Goal: Task Accomplishment & Management: Use online tool/utility

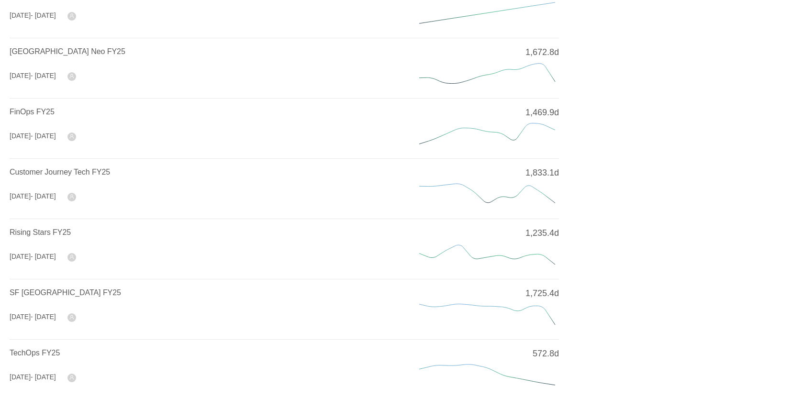
scroll to position [96, 0]
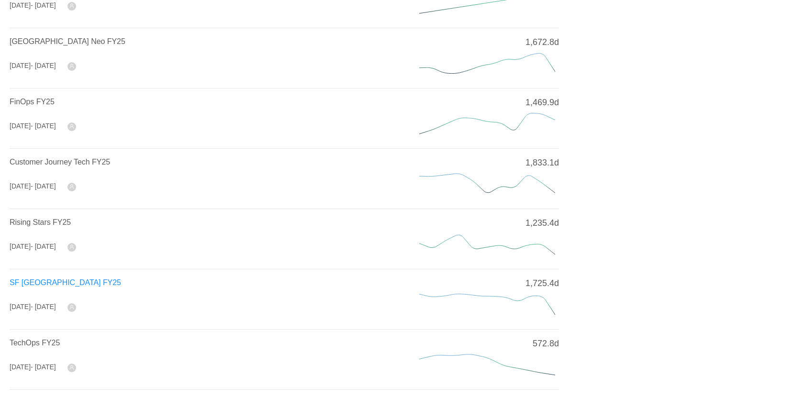
click at [56, 279] on span "SF [GEOGRAPHIC_DATA] FY25" at bounding box center [66, 283] width 112 height 8
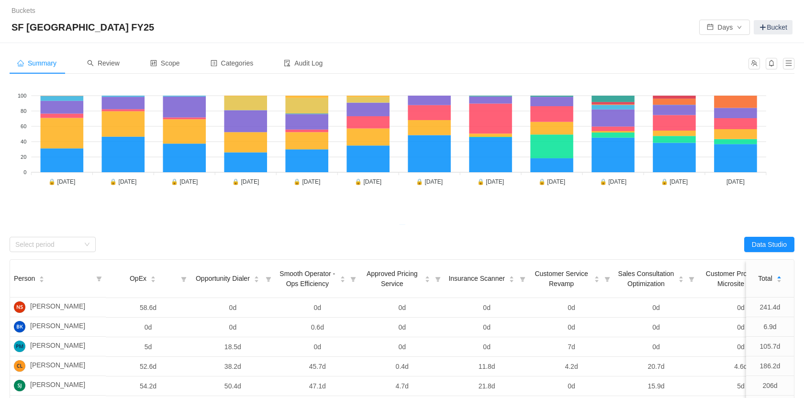
click at [34, 66] on span "Summary" at bounding box center [36, 63] width 39 height 8
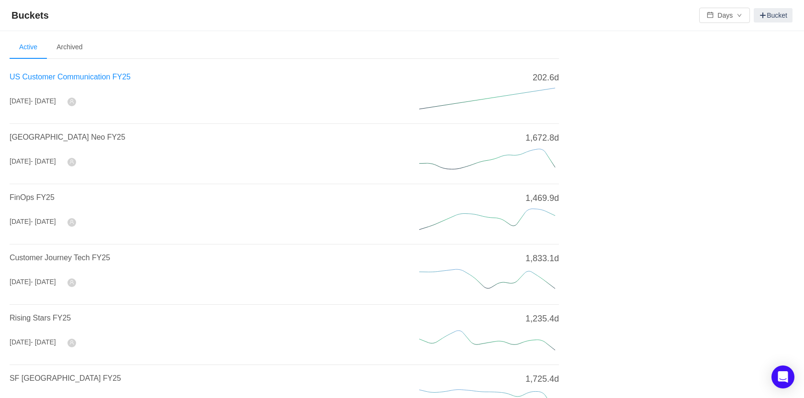
click at [81, 78] on span "US Customer Communication FY25" at bounding box center [70, 77] width 121 height 8
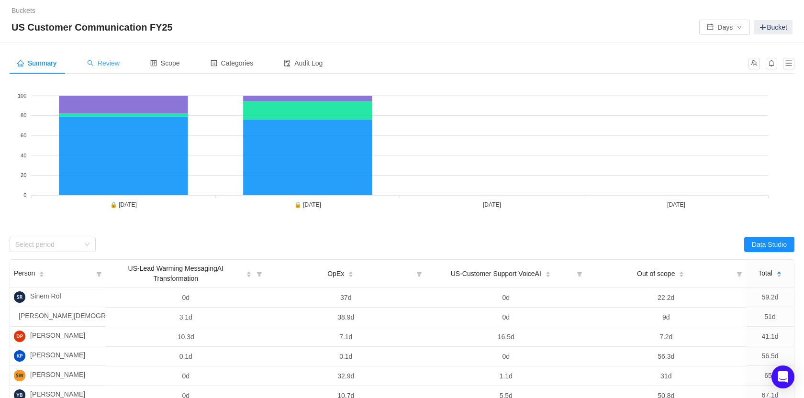
click at [110, 64] on span "Review" at bounding box center [103, 63] width 33 height 8
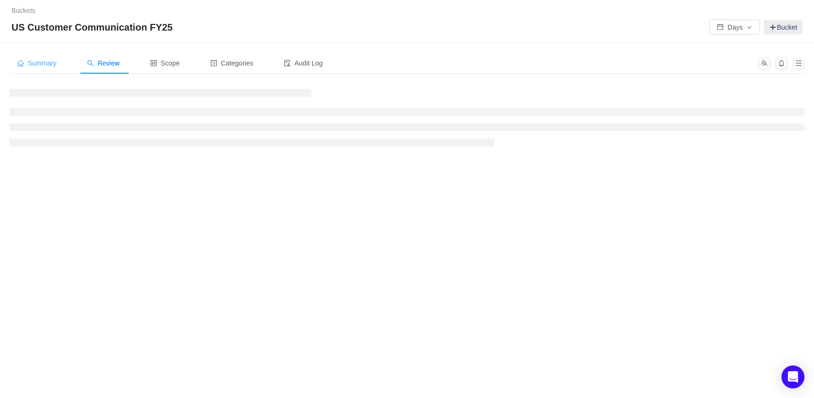
click at [45, 65] on span "Summary" at bounding box center [36, 63] width 39 height 8
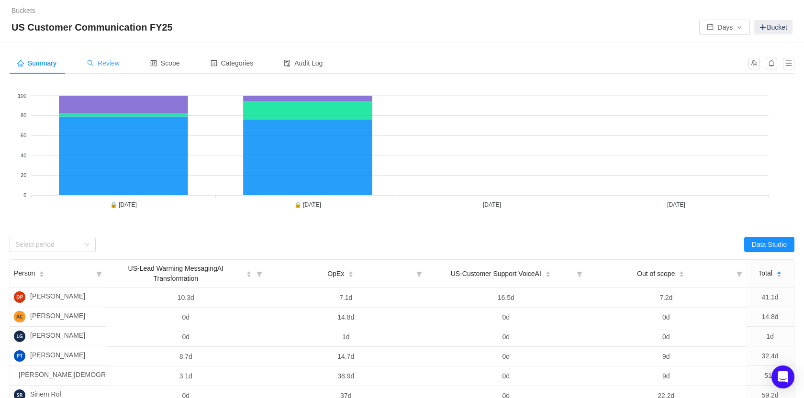
click at [119, 67] on span "Review" at bounding box center [103, 63] width 33 height 8
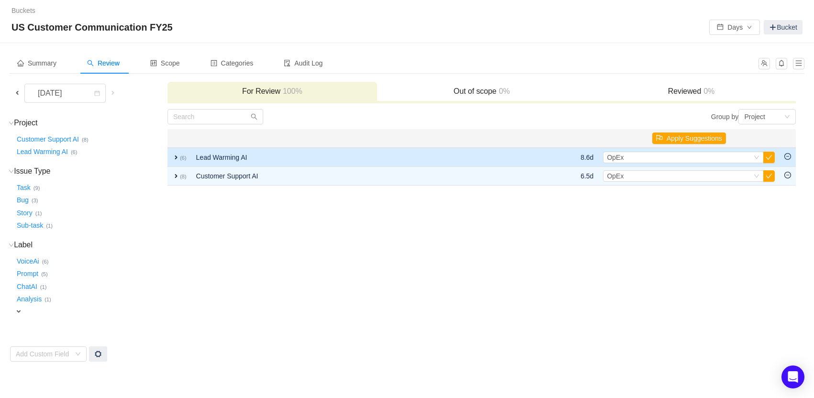
click at [176, 157] on span "expand" at bounding box center [176, 158] width 8 height 8
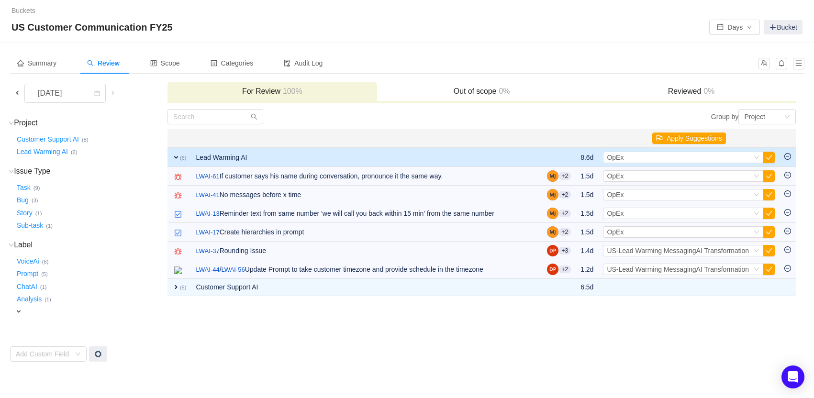
click at [176, 154] on span "expand" at bounding box center [176, 158] width 8 height 8
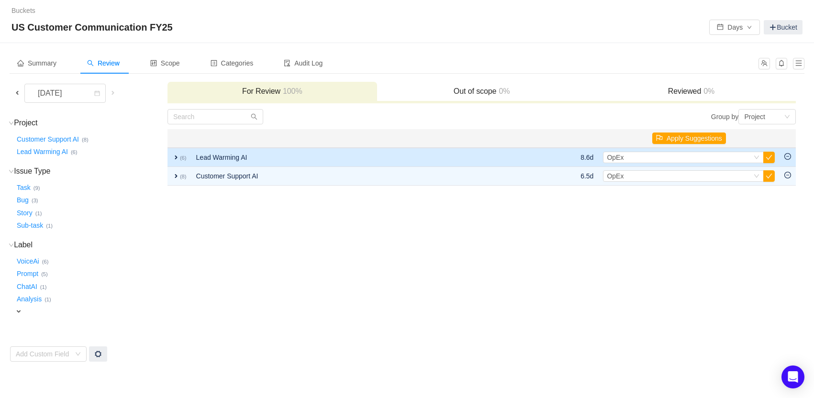
click at [177, 157] on span "expand" at bounding box center [176, 158] width 8 height 8
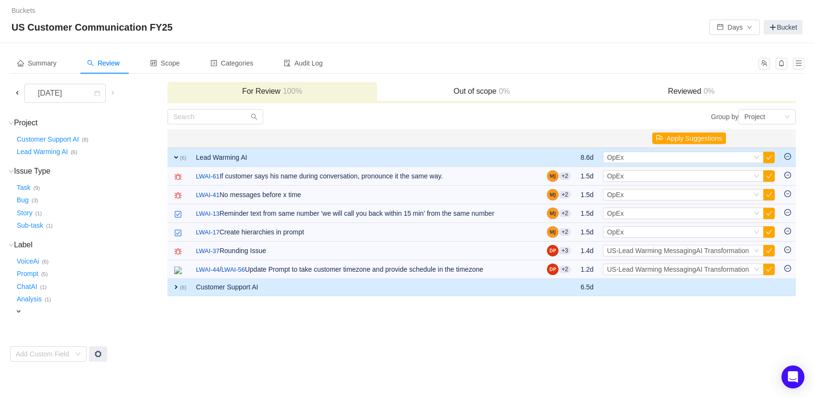
click at [174, 288] on span "expand" at bounding box center [176, 287] width 8 height 8
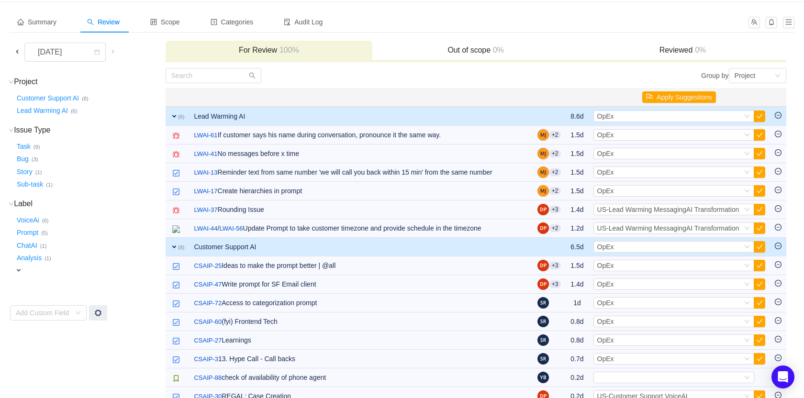
scroll to position [62, 0]
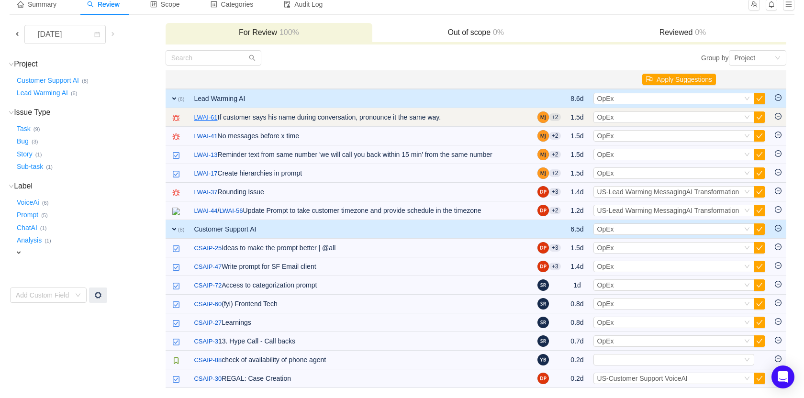
click at [205, 115] on link "LWAI-61" at bounding box center [205, 118] width 23 height 10
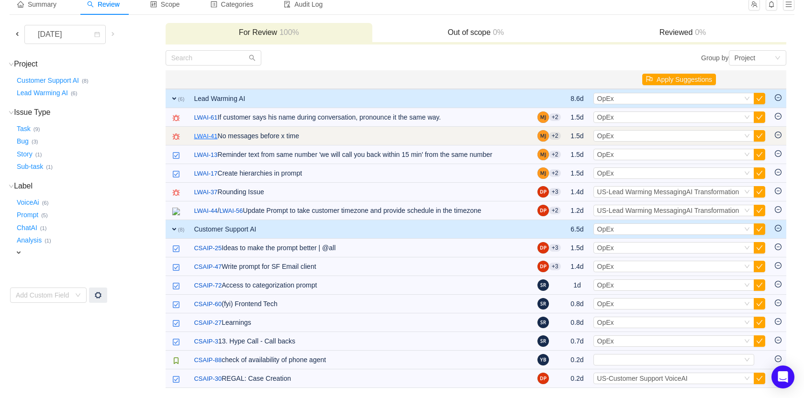
click at [201, 134] on link "LWAI-41" at bounding box center [205, 137] width 23 height 10
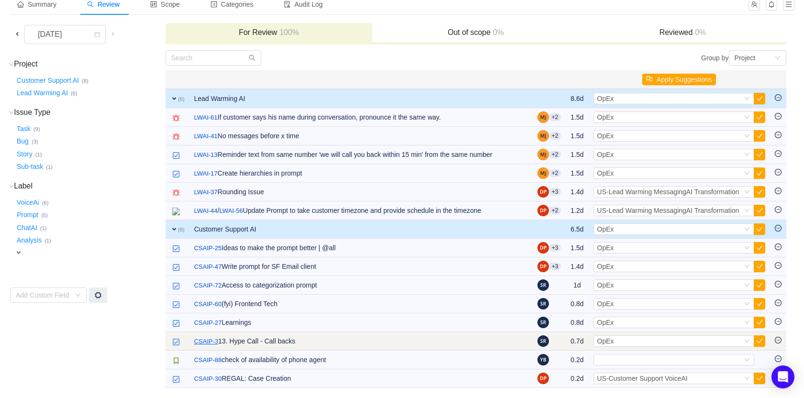
click at [203, 342] on link "CSAIP-3" at bounding box center [206, 342] width 24 height 10
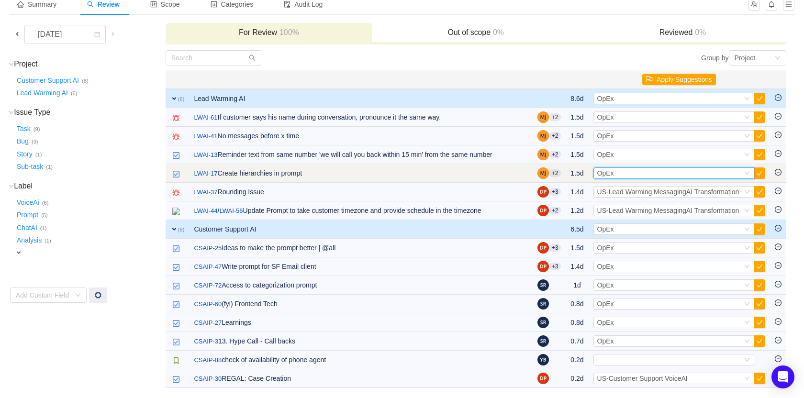
click at [706, 169] on div "Select OpEx" at bounding box center [669, 173] width 145 height 11
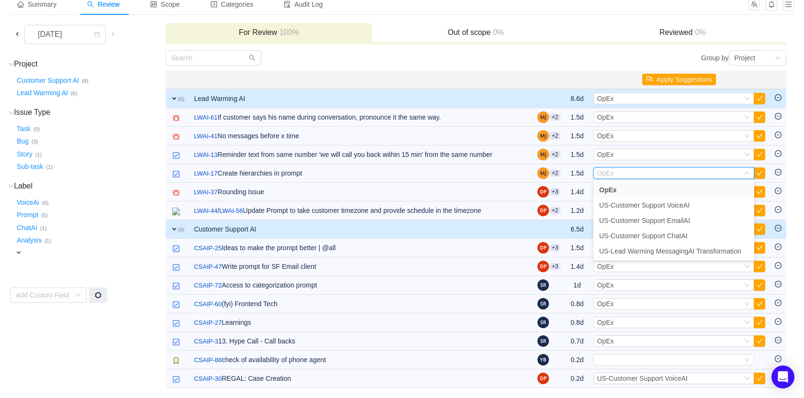
click at [146, 25] on div "[DATE]" at bounding box center [87, 34] width 155 height 19
